Goal: Task Accomplishment & Management: Manage account settings

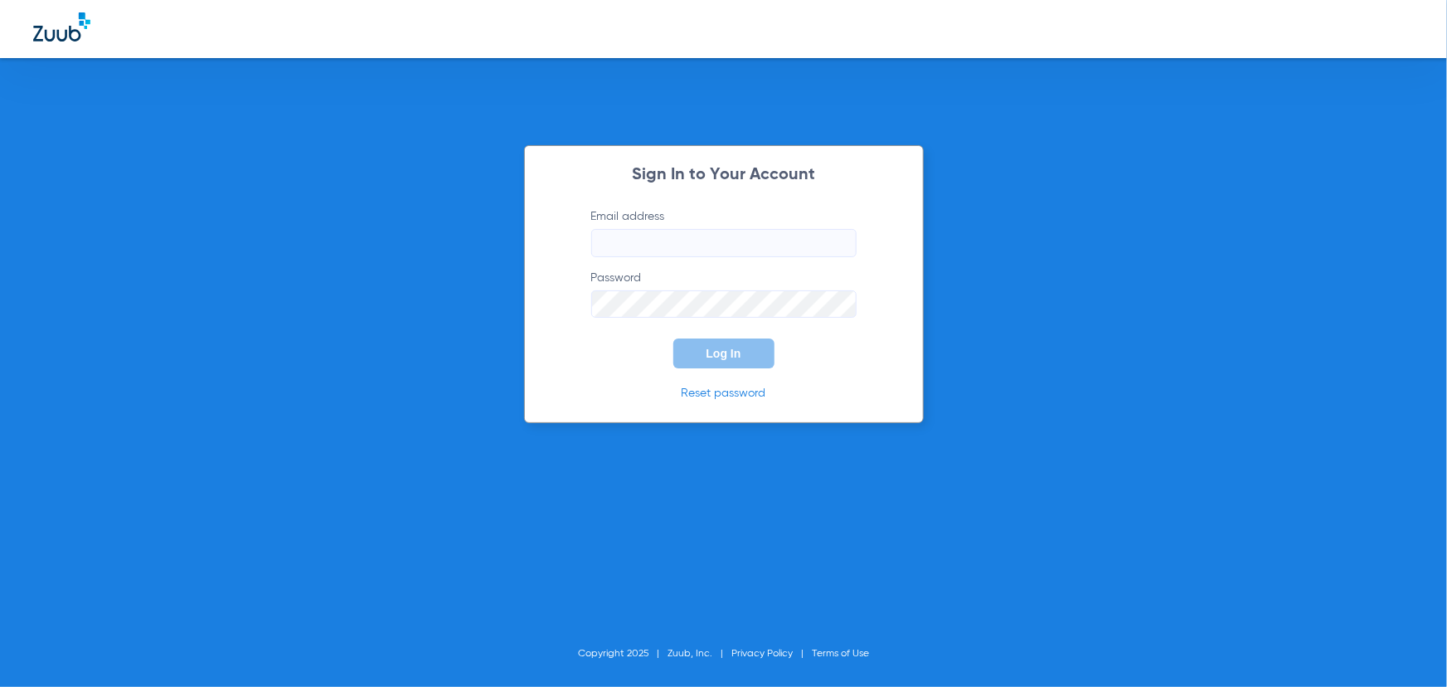
type input "[EMAIL_ADDRESS][DOMAIN_NAME]"
click at [719, 353] on span "Log In" at bounding box center [723, 353] width 35 height 13
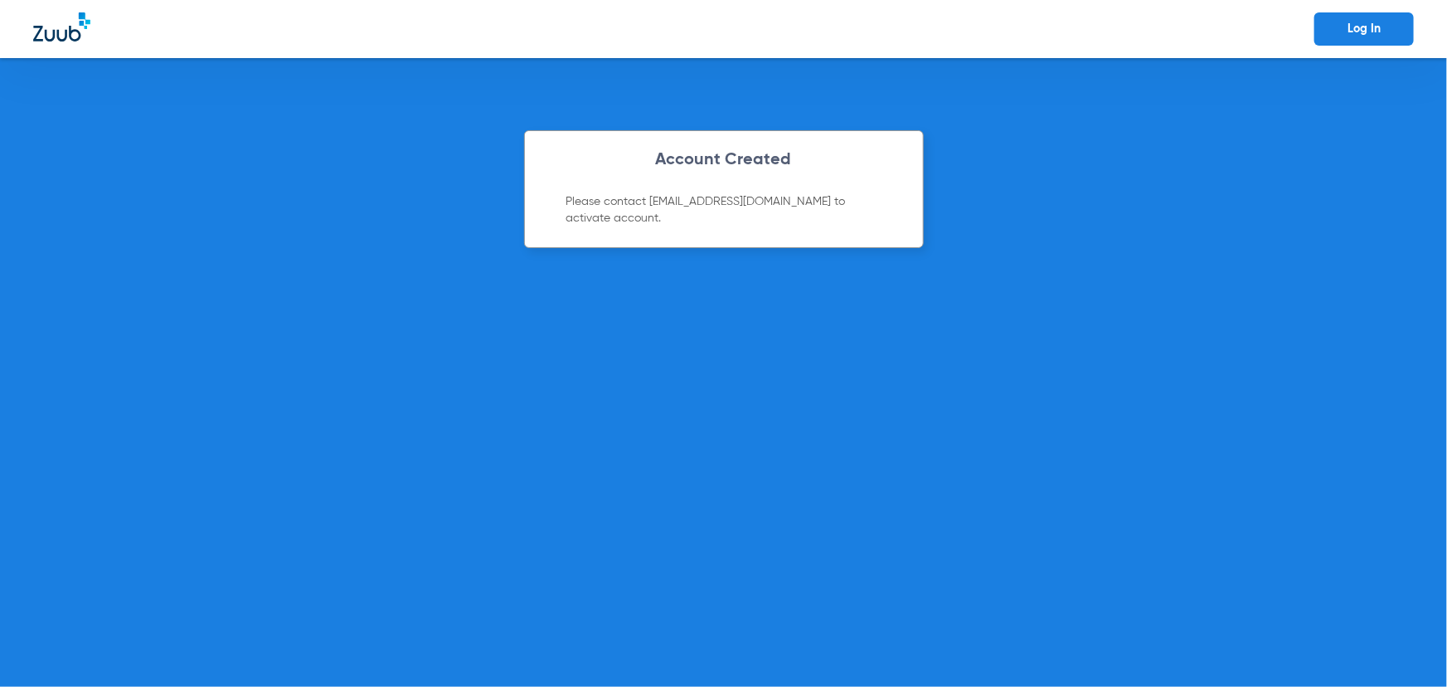
click at [790, 188] on div "Account Created Please contact [EMAIL_ADDRESS][DOMAIN_NAME] to activate account." at bounding box center [724, 189] width 400 height 118
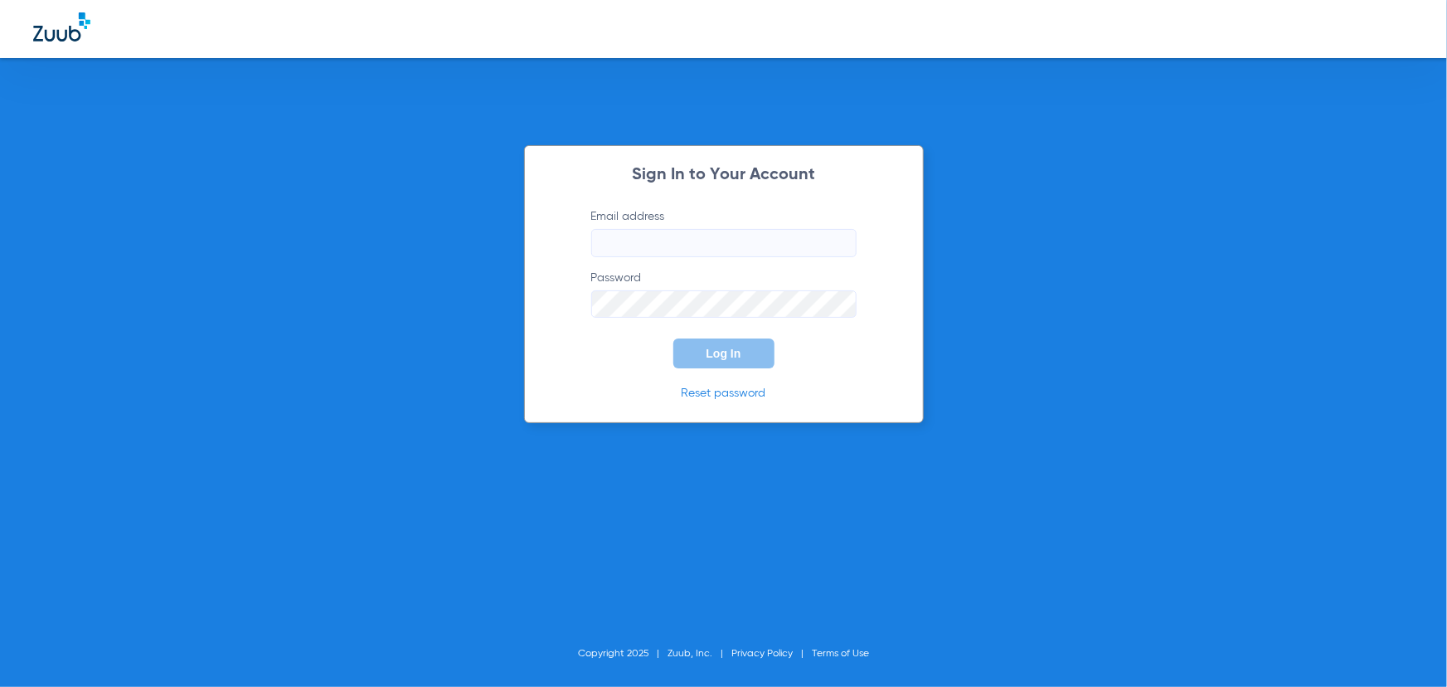
type input "[EMAIL_ADDRESS][DOMAIN_NAME]"
click at [680, 358] on button "Log In" at bounding box center [723, 353] width 101 height 30
